Goal: Communication & Community: Answer question/provide support

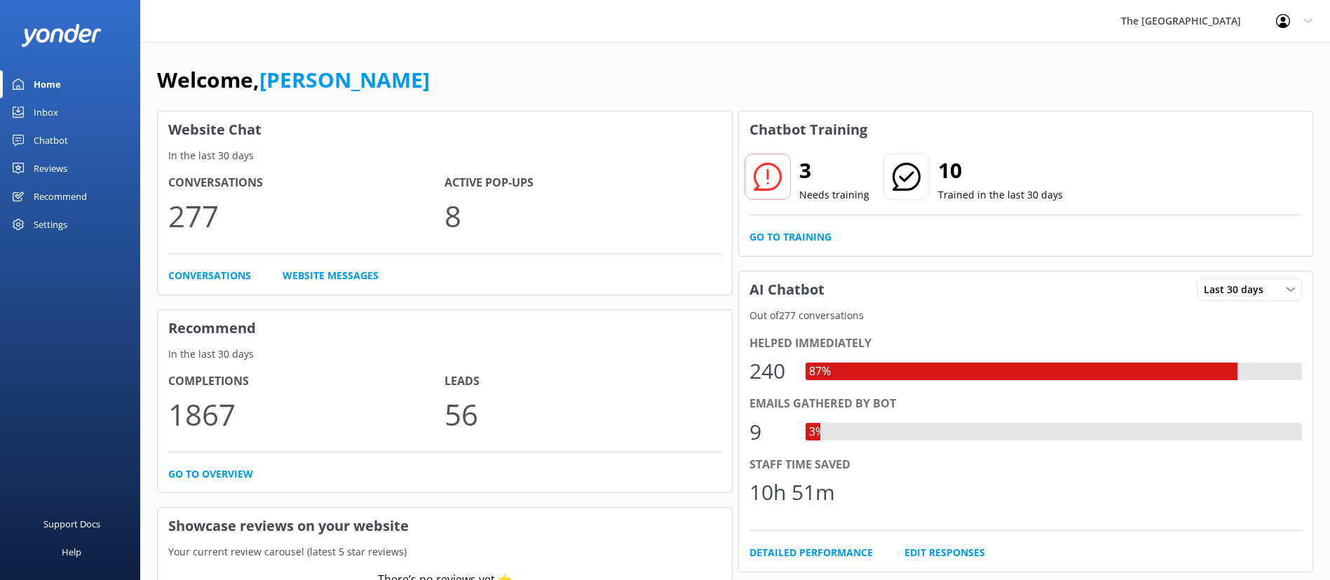
click at [69, 106] on link "Inbox" at bounding box center [70, 112] width 140 height 28
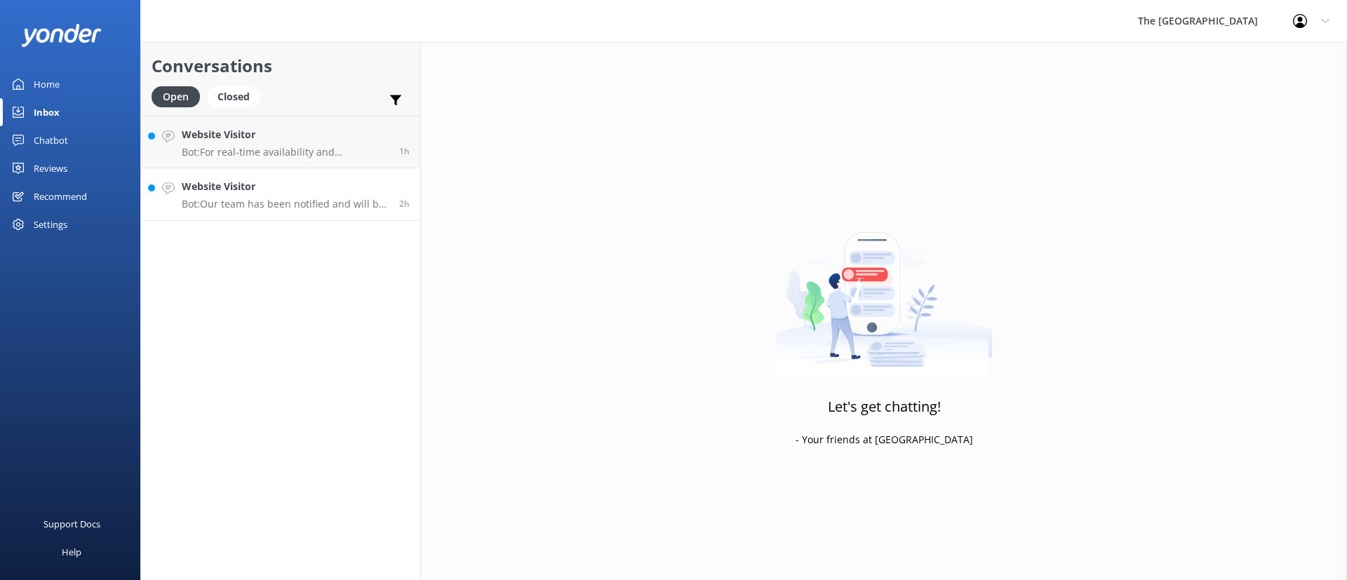
click at [270, 191] on h4 "Website Visitor" at bounding box center [285, 186] width 207 height 15
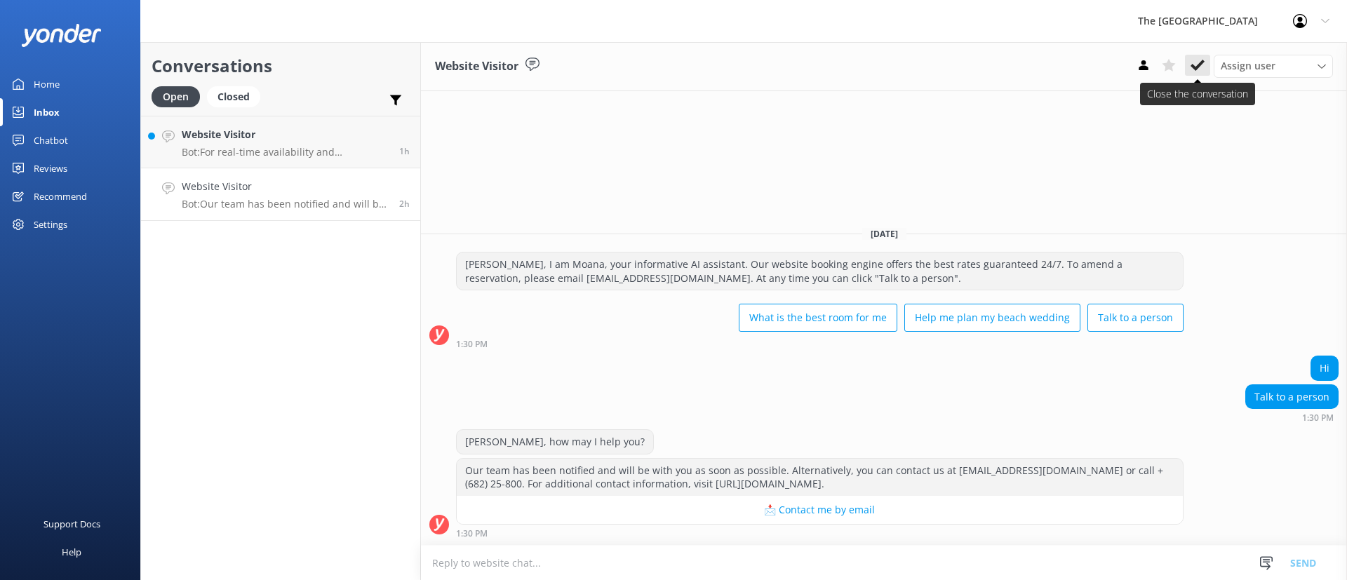
click at [1193, 58] on icon at bounding box center [1197, 65] width 14 height 14
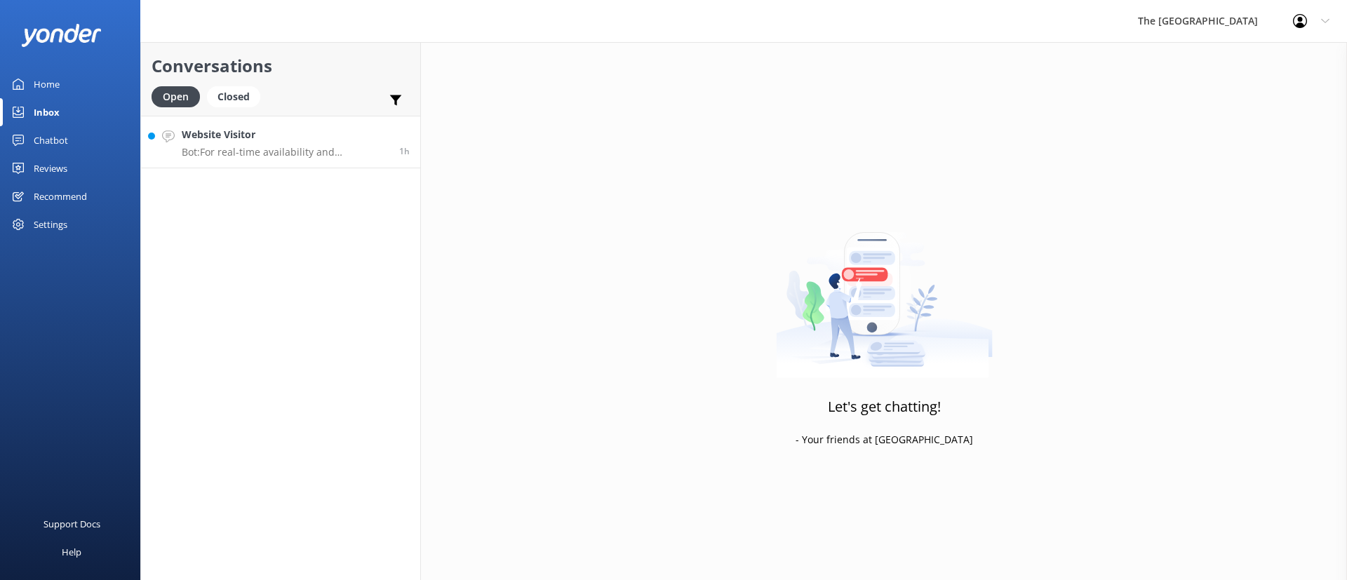
click at [253, 134] on h4 "Website Visitor" at bounding box center [285, 134] width 207 height 15
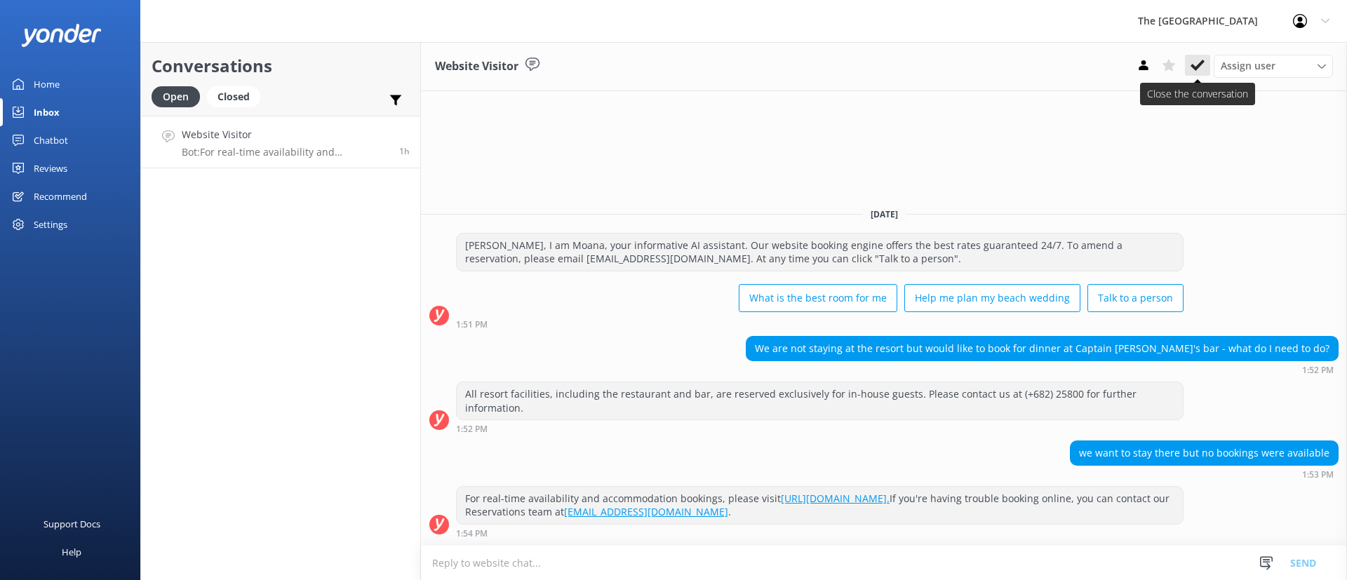
click at [1201, 64] on use at bounding box center [1197, 65] width 14 height 11
